Goal: Obtain resource: Obtain resource

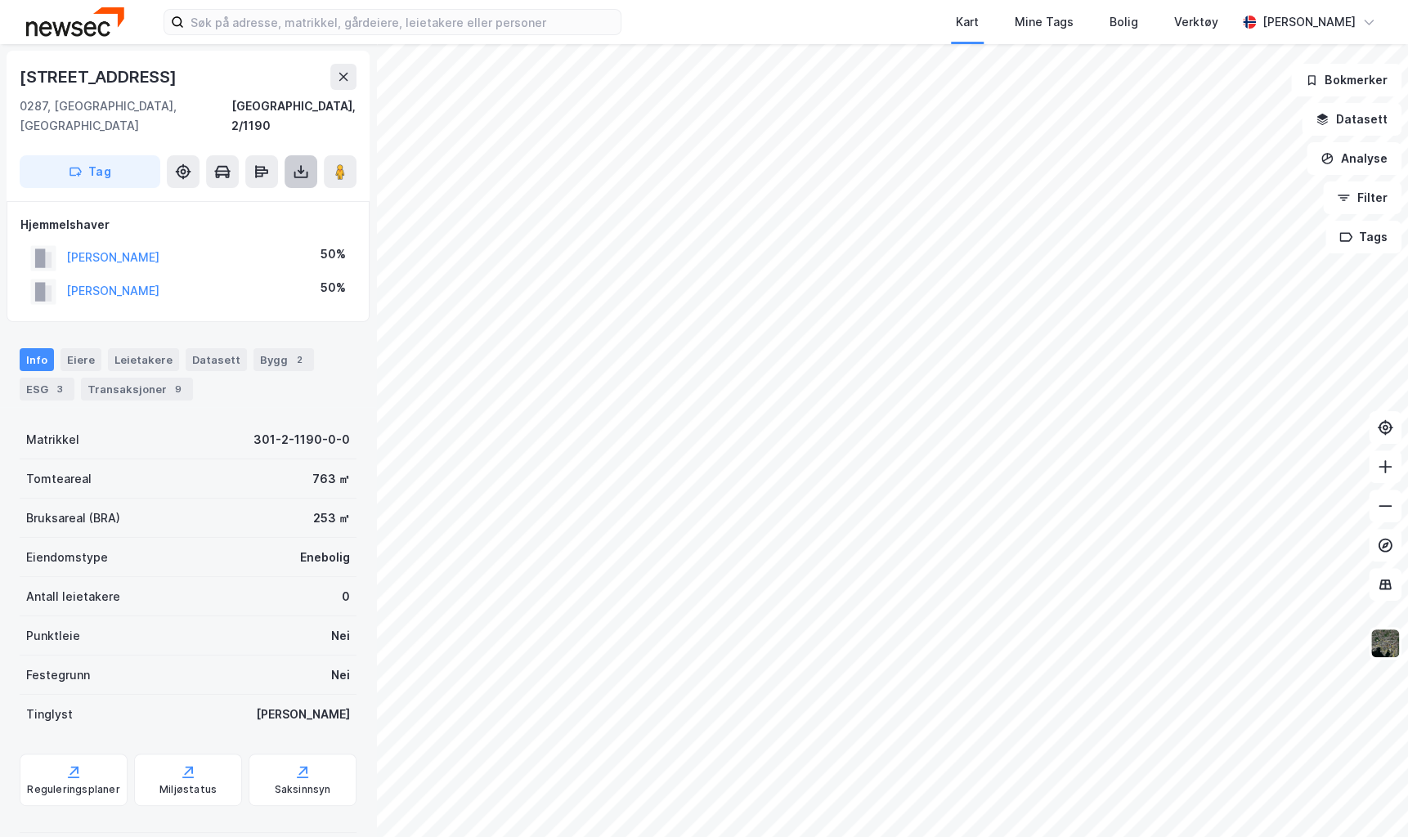
click at [302, 163] on icon at bounding box center [301, 171] width 16 height 16
click at [275, 191] on div "Last ned grunnbok" at bounding box center [230, 204] width 174 height 26
click at [266, 198] on div "Last ned grunnbok" at bounding box center [219, 204] width 95 height 13
click at [1041, 836] on html "Kart Mine Tags Bolig Verktøy Christopher Krohnstad [STREET_ADDRESS][GEOGRAPHIC_…" at bounding box center [704, 418] width 1408 height 837
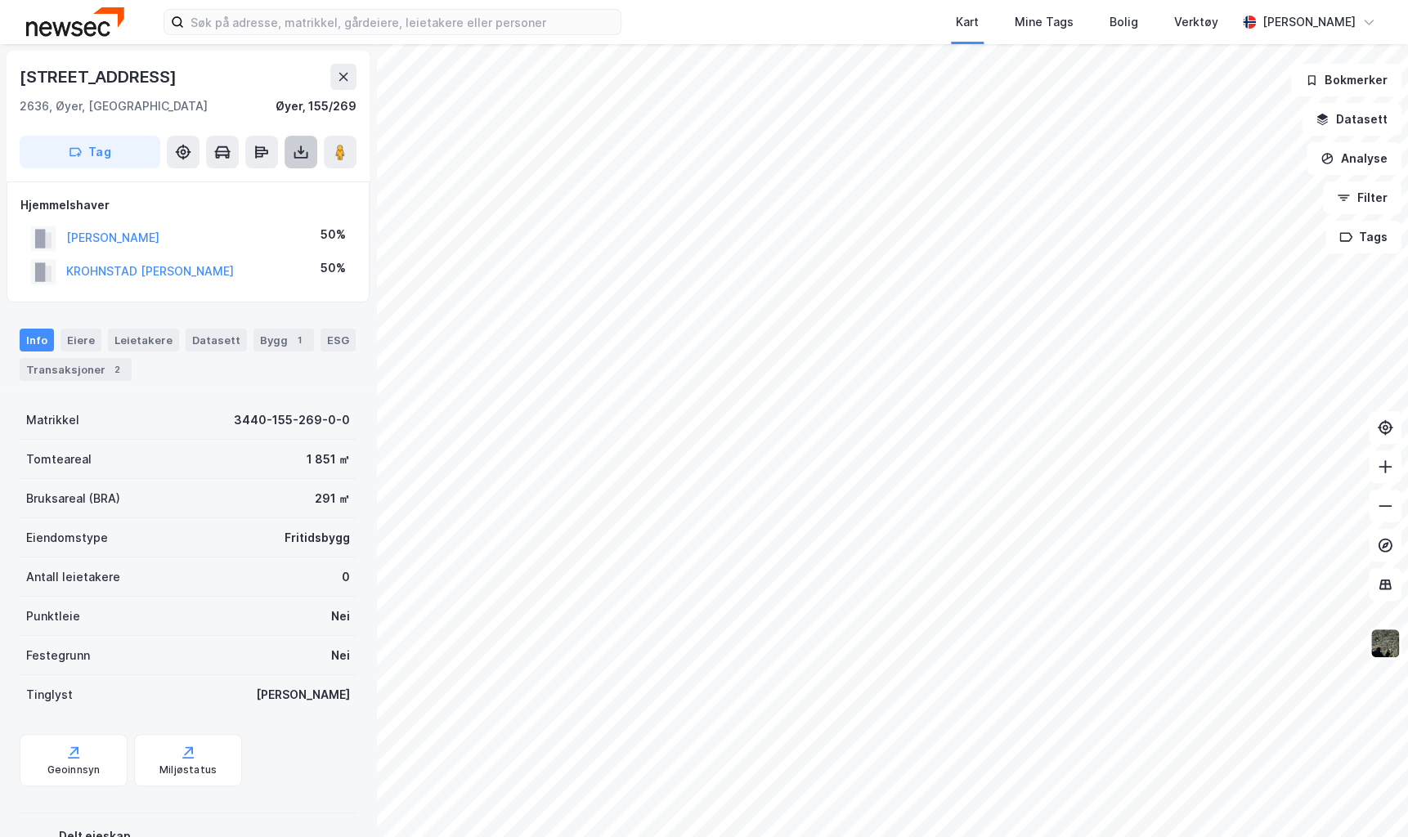
click at [308, 146] on icon at bounding box center [301, 152] width 16 height 16
click at [267, 187] on div "Last ned grunnbok" at bounding box center [219, 184] width 95 height 13
